Goal: Navigation & Orientation: Find specific page/section

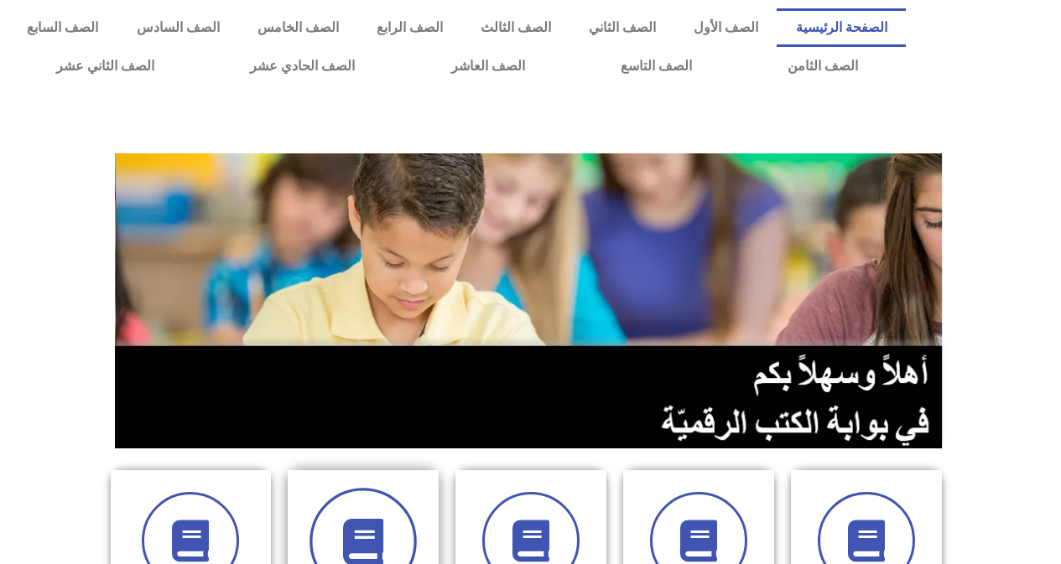
click at [365, 492] on span at bounding box center [362, 541] width 107 height 107
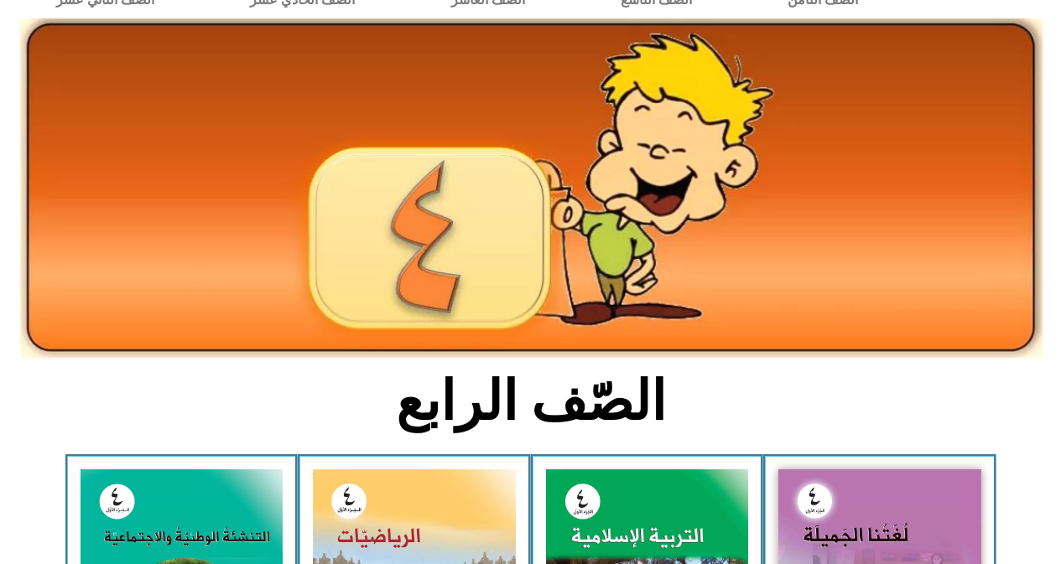
scroll to position [67, 0]
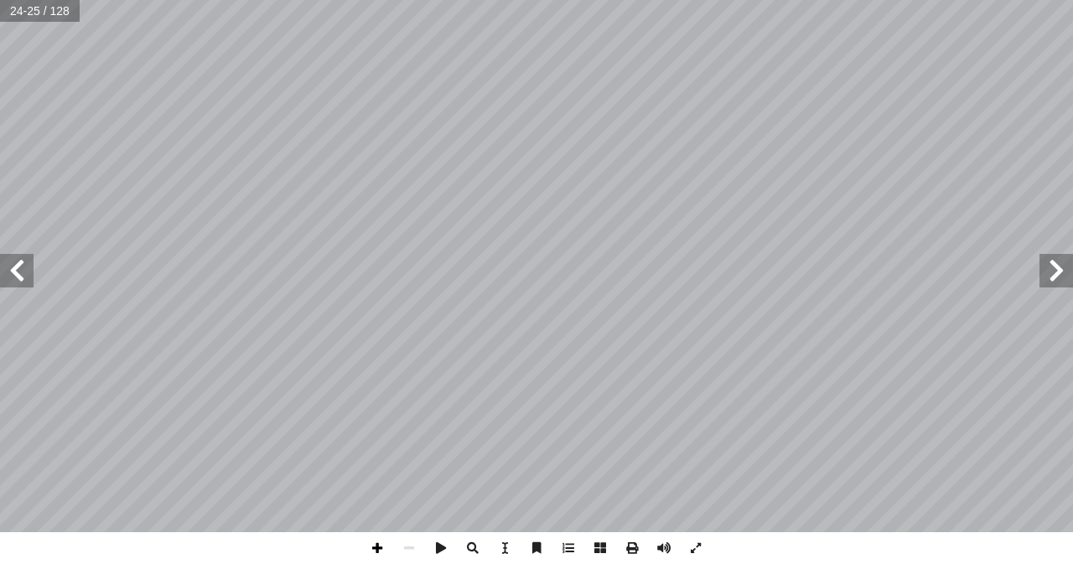
click at [376, 550] on span at bounding box center [377, 548] width 32 height 32
click at [379, 547] on span at bounding box center [377, 548] width 32 height 32
